Goal: Task Accomplishment & Management: Manage account settings

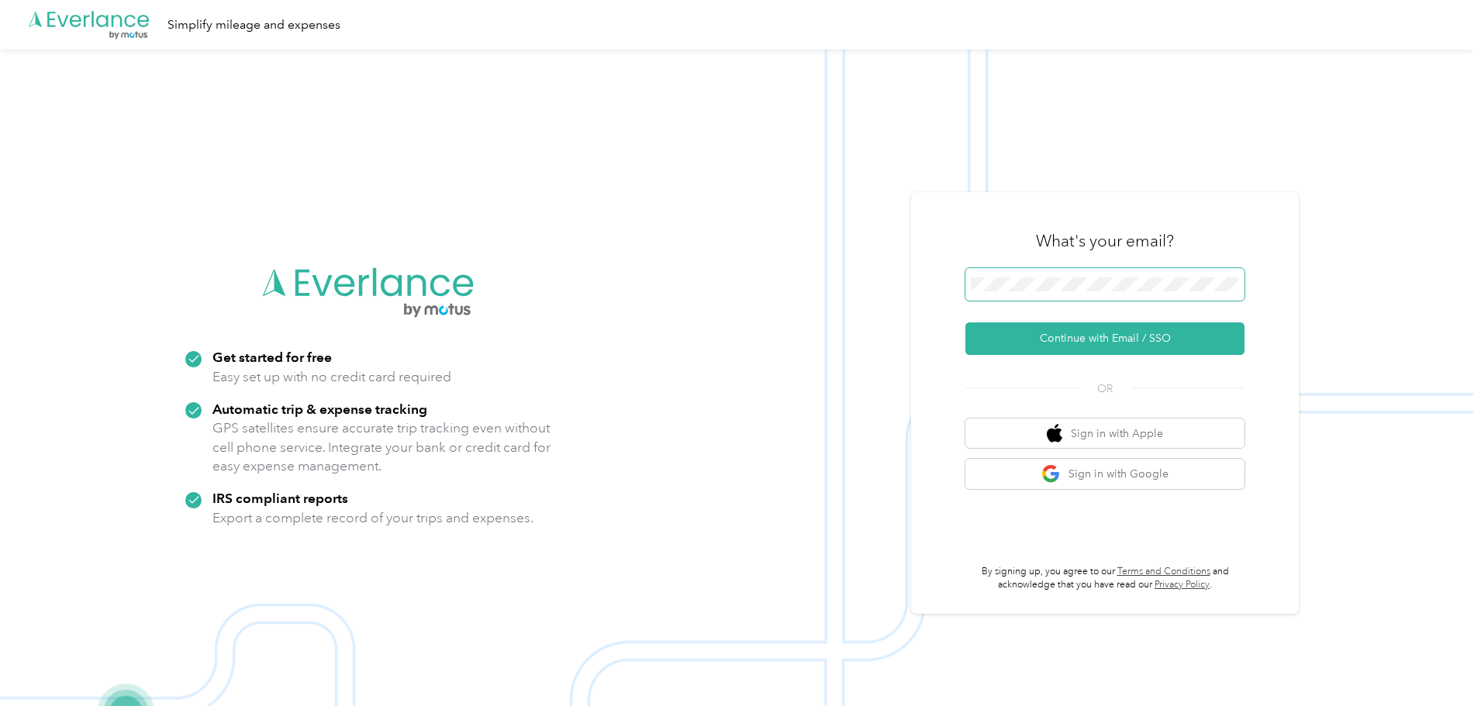
click at [1047, 277] on span at bounding box center [1104, 284] width 279 height 33
click at [1054, 336] on button "Continue with Email / SSO" at bounding box center [1104, 339] width 279 height 33
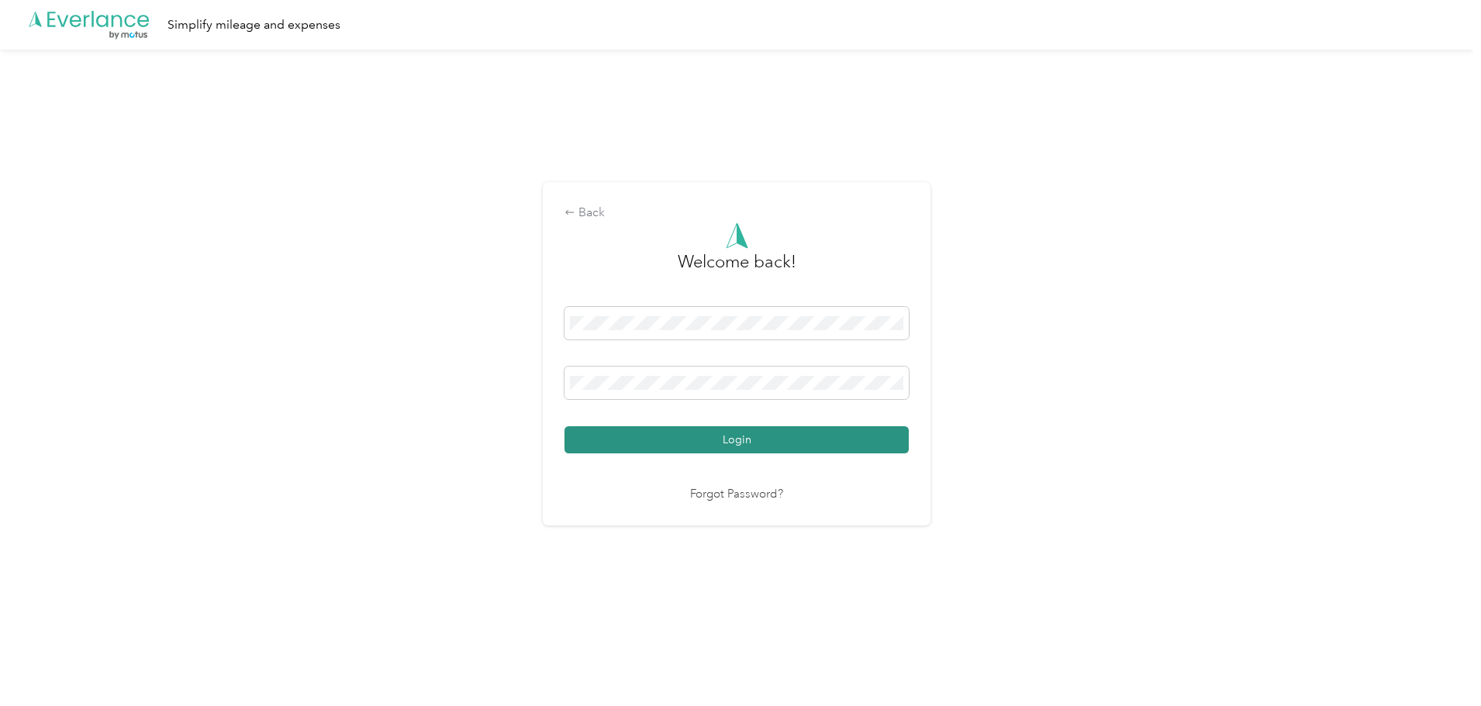
click at [714, 437] on button "Login" at bounding box center [736, 439] width 344 height 27
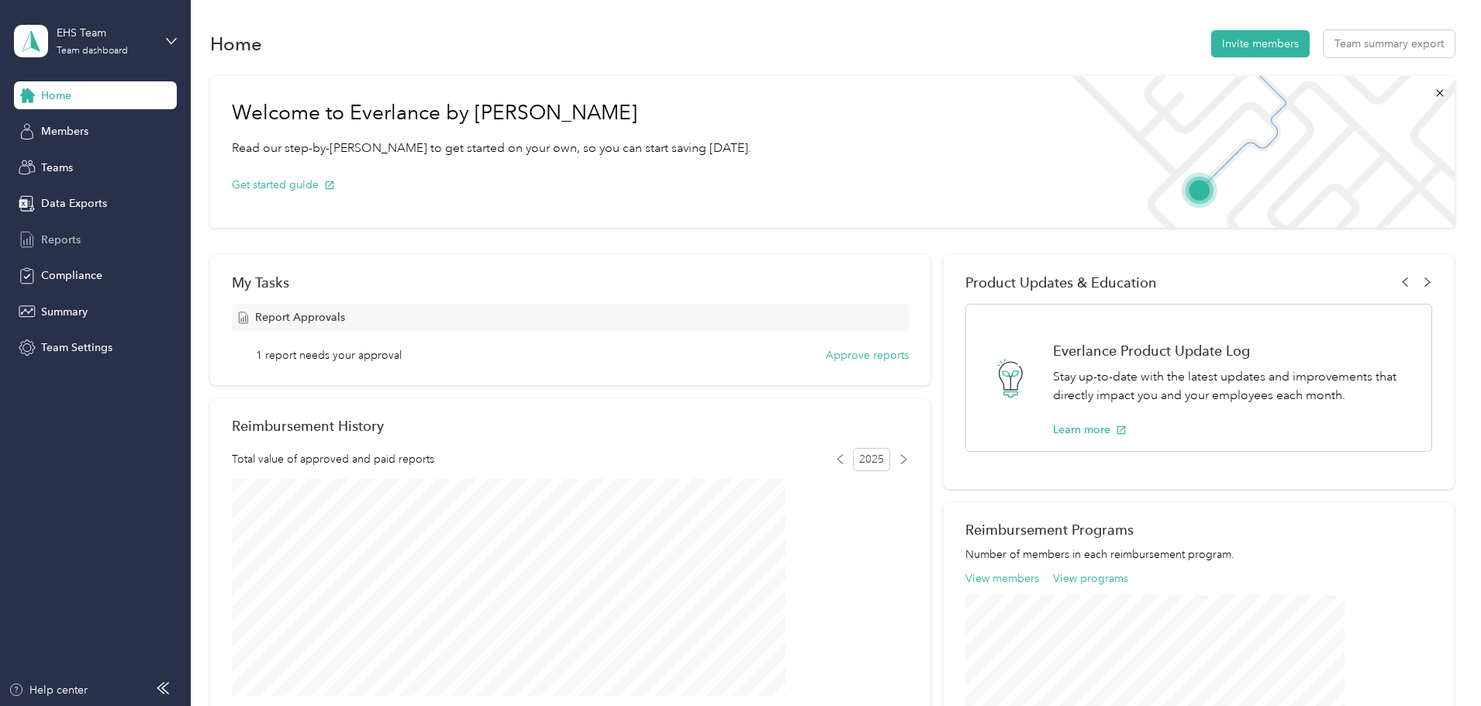
click at [67, 232] on span "Reports" at bounding box center [61, 240] width 40 height 16
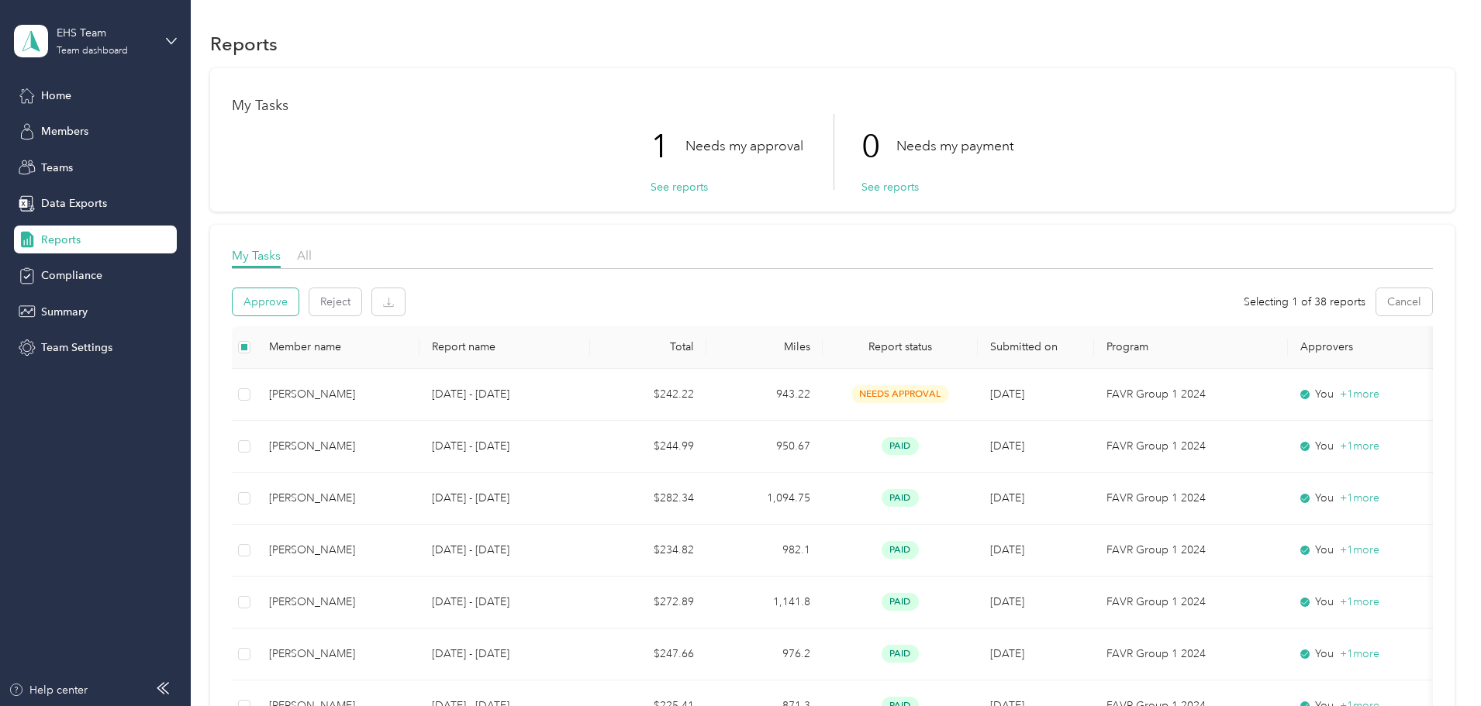
click at [298, 297] on button "Approve" at bounding box center [266, 301] width 66 height 27
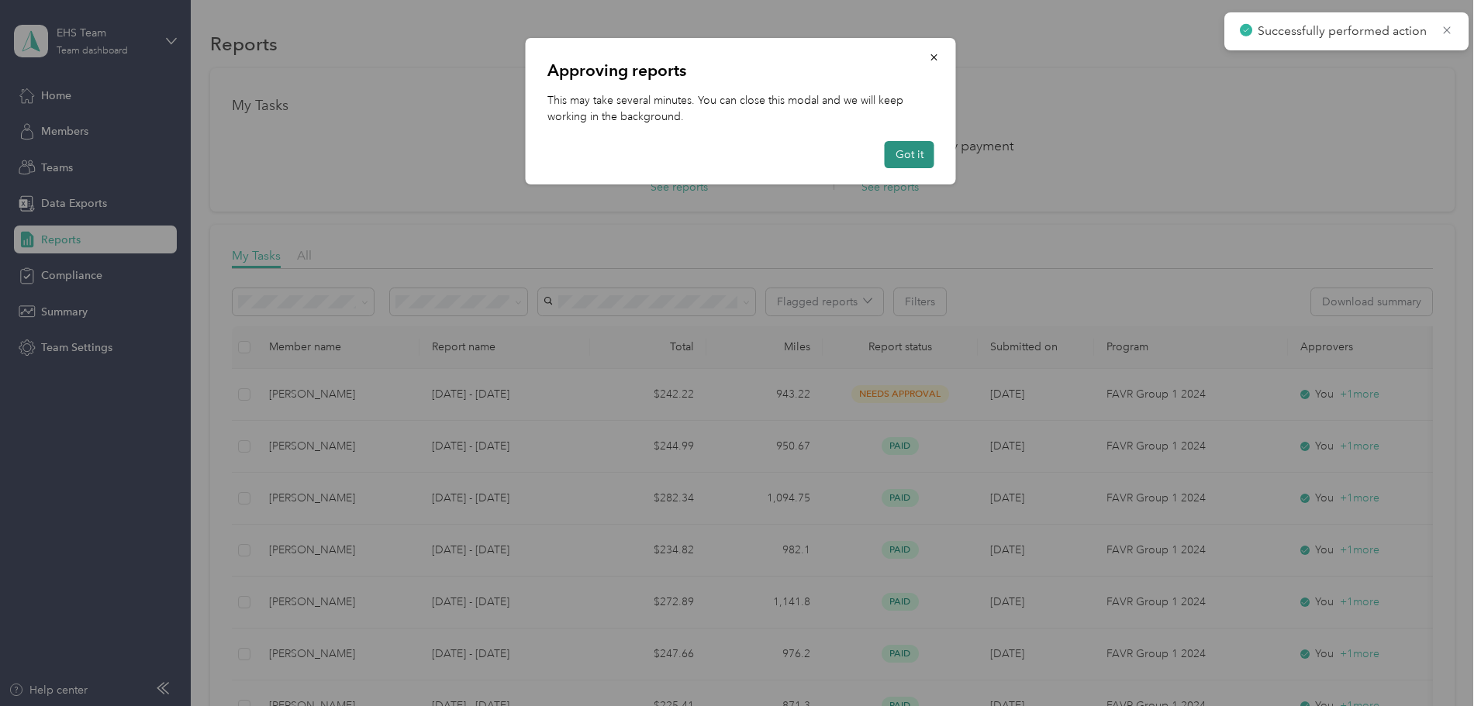
click at [912, 155] on button "Got it" at bounding box center [910, 154] width 50 height 27
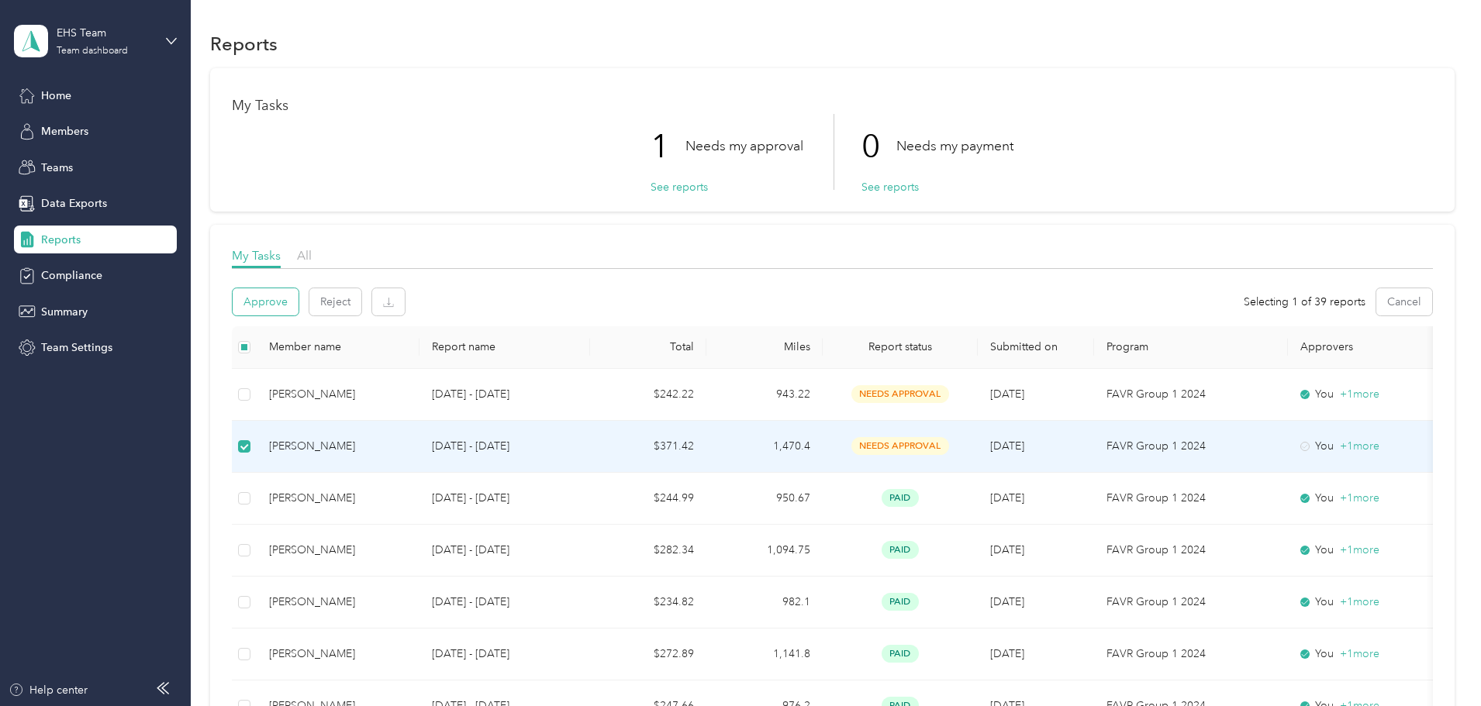
click at [298, 298] on button "Approve" at bounding box center [266, 301] width 66 height 27
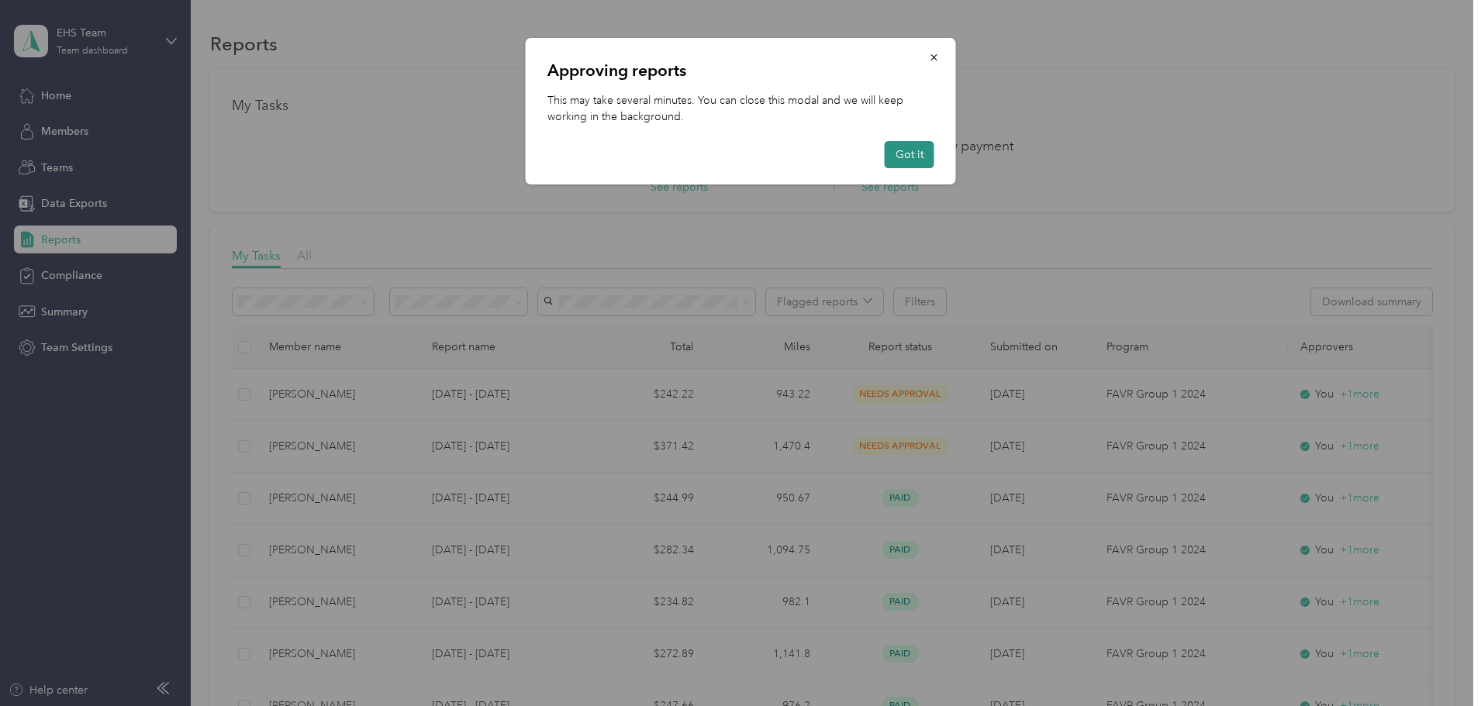
click at [907, 159] on button "Got it" at bounding box center [910, 154] width 50 height 27
